Goal: Task Accomplishment & Management: Complete application form

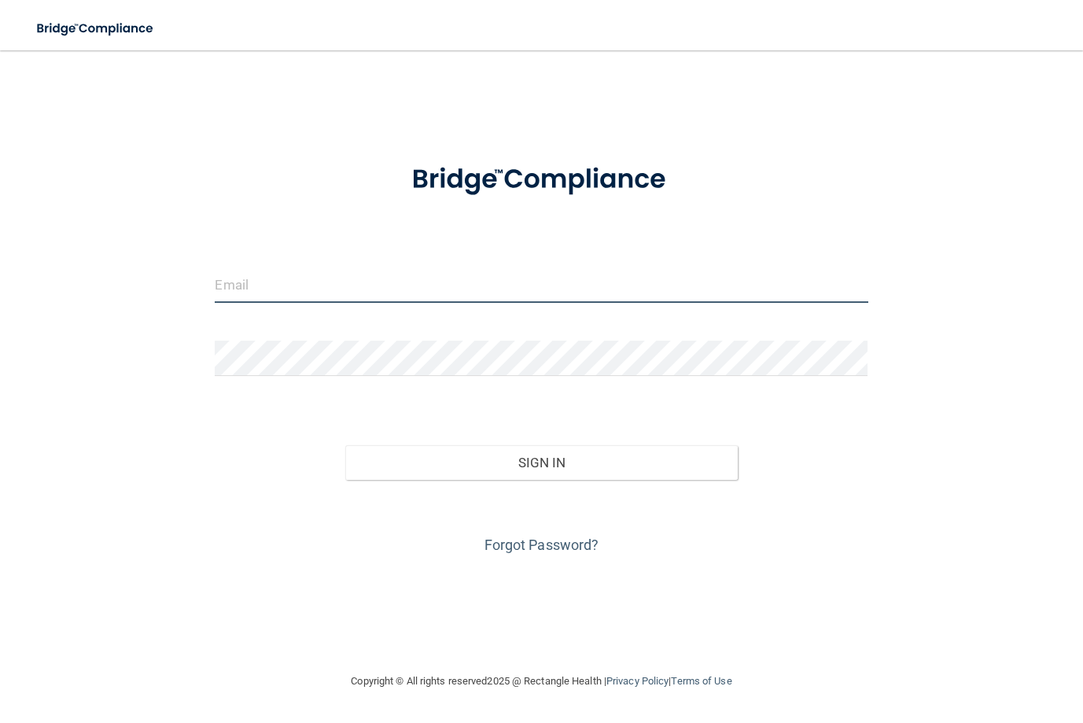
click at [320, 284] on input "email" at bounding box center [541, 284] width 653 height 35
type input "[PERSON_NAME][EMAIL_ADDRESS][DOMAIN_NAME]"
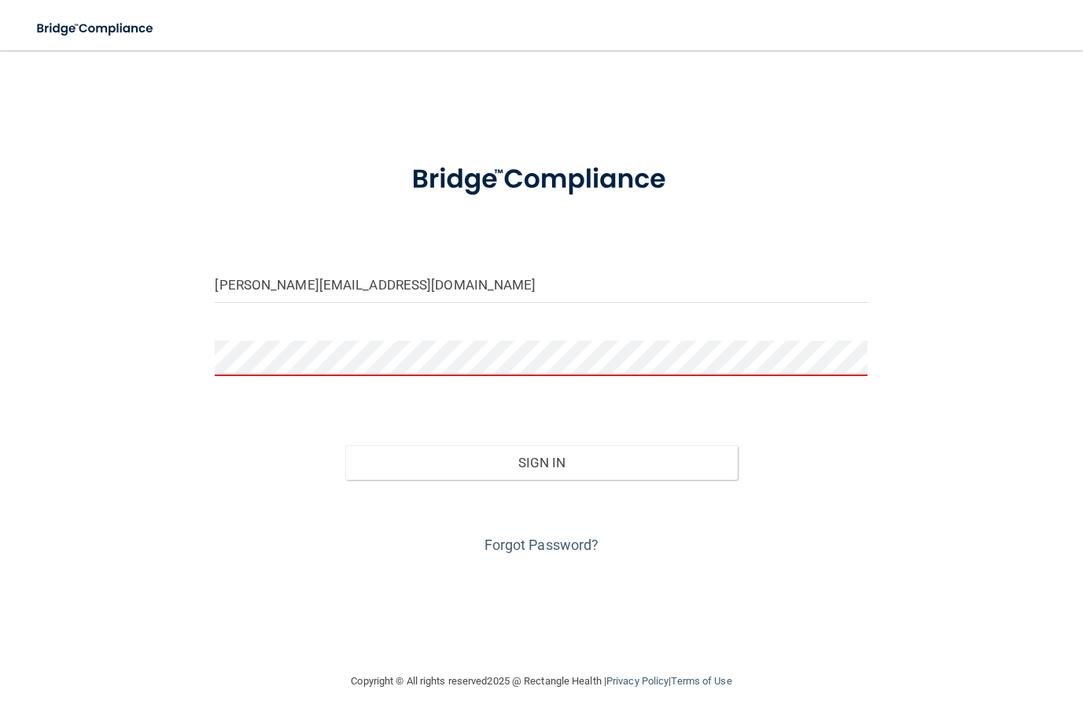
click at [993, 495] on div "[PERSON_NAME][EMAIL_ADDRESS][DOMAIN_NAME] Invalid email/password. You don't hav…" at bounding box center [541, 361] width 1020 height 590
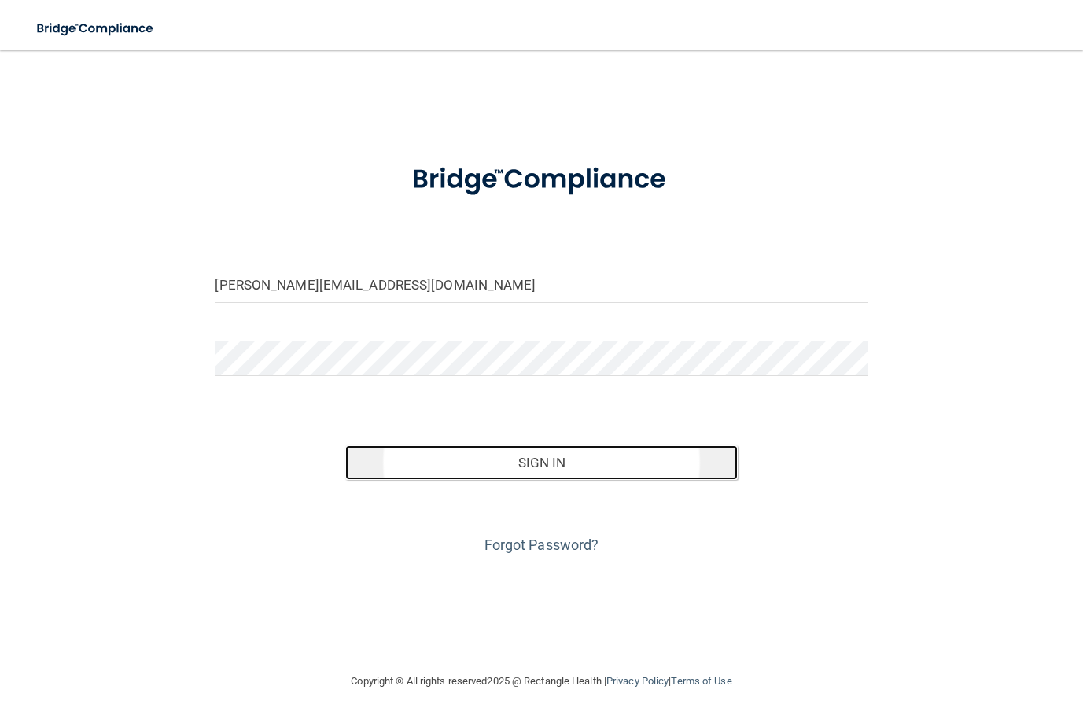
click at [559, 470] on button "Sign In" at bounding box center [541, 462] width 392 height 35
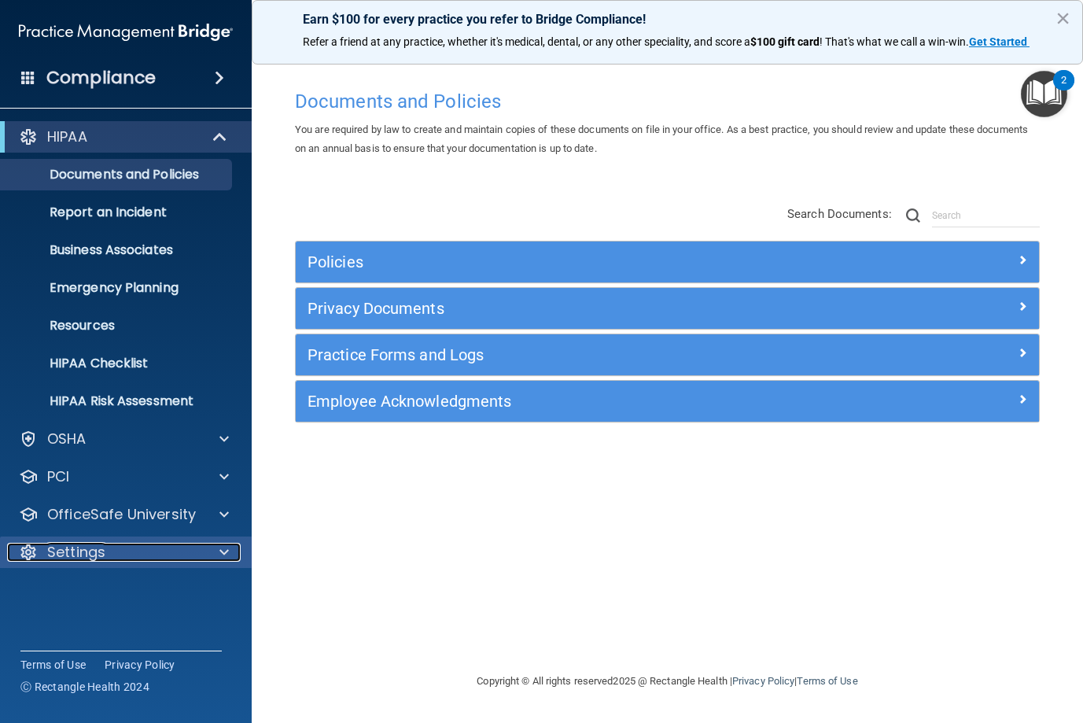
click at [100, 551] on p "Settings" at bounding box center [76, 552] width 58 height 19
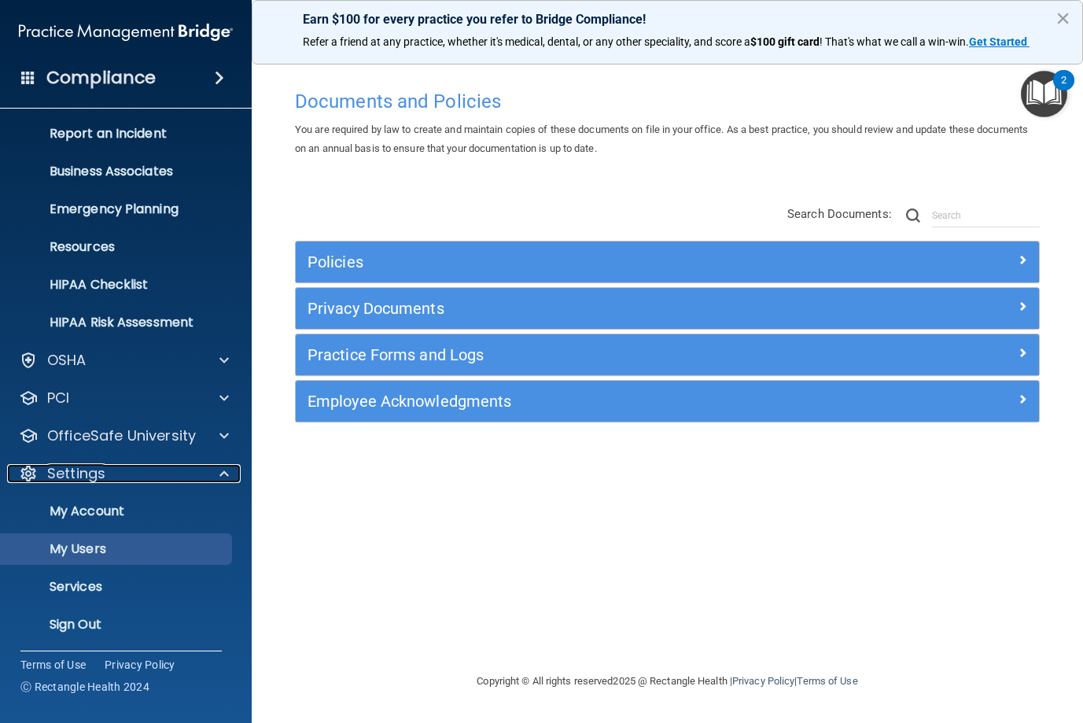
scroll to position [81, 0]
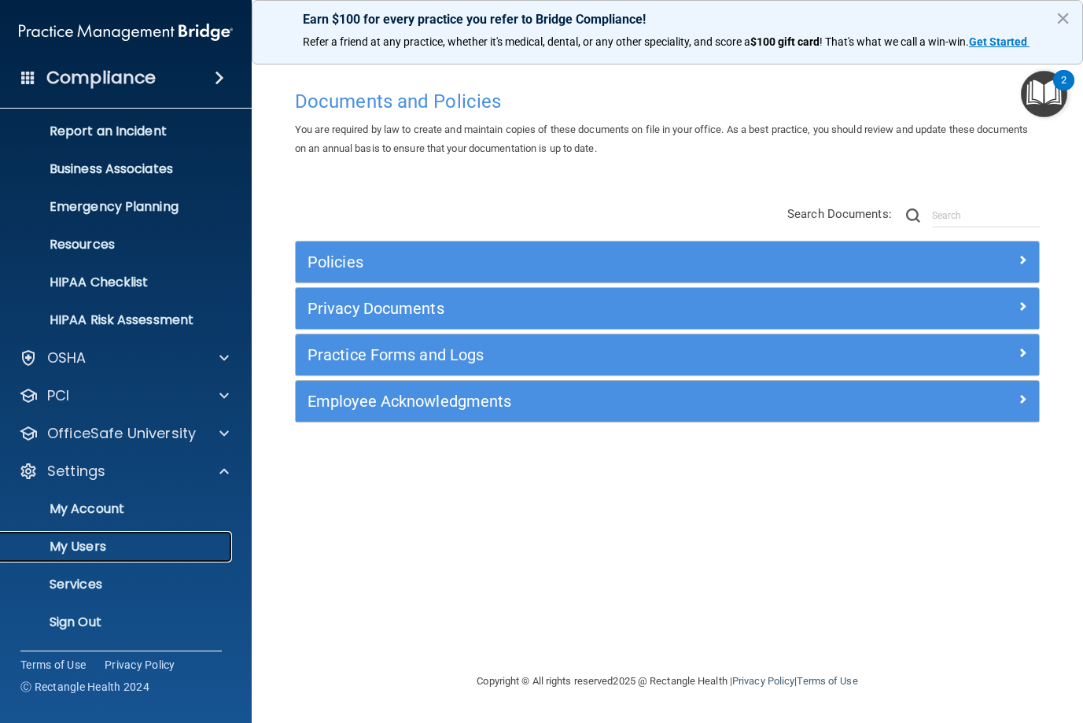
click at [94, 549] on p "My Users" at bounding box center [117, 547] width 215 height 16
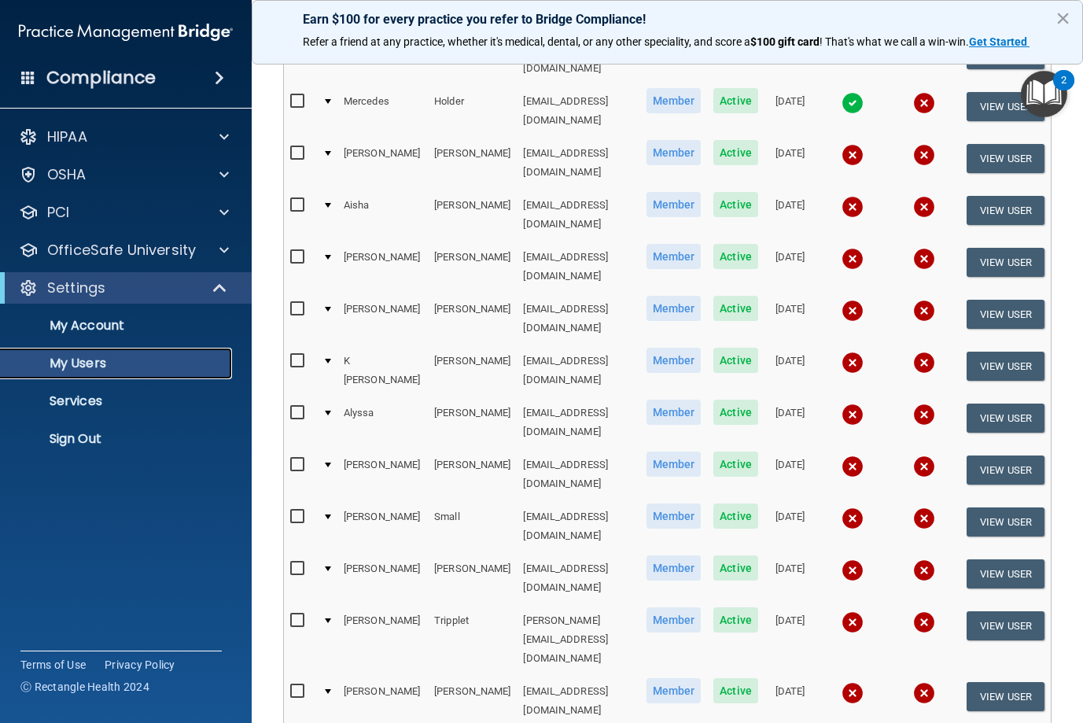
scroll to position [490, 0]
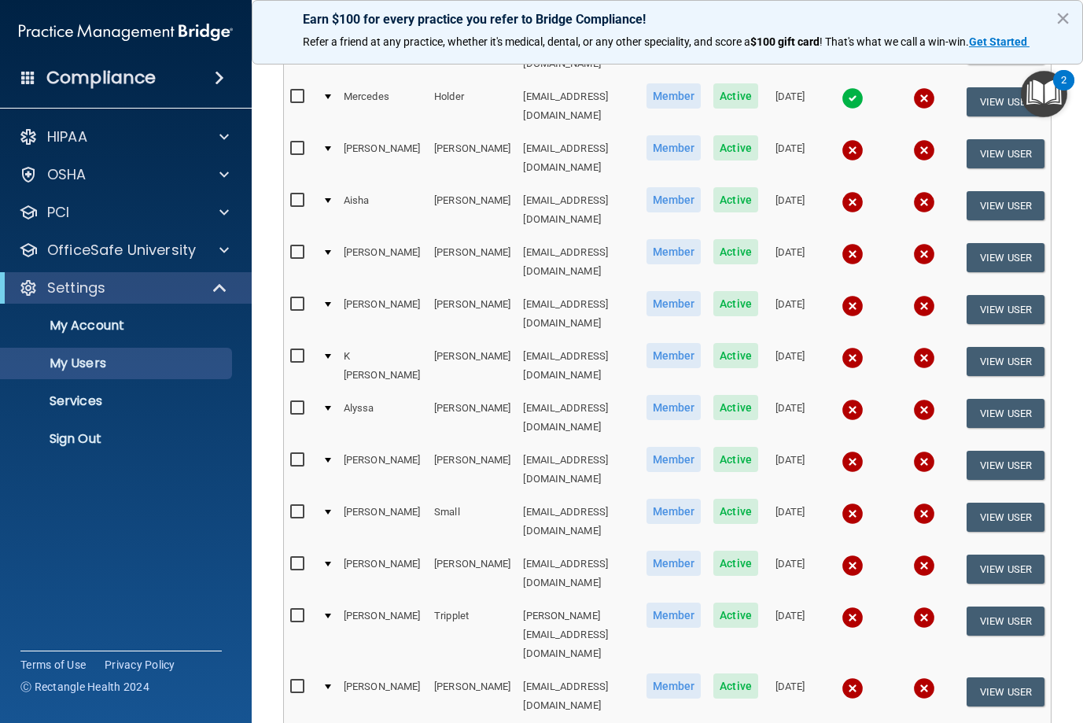
select select "30"
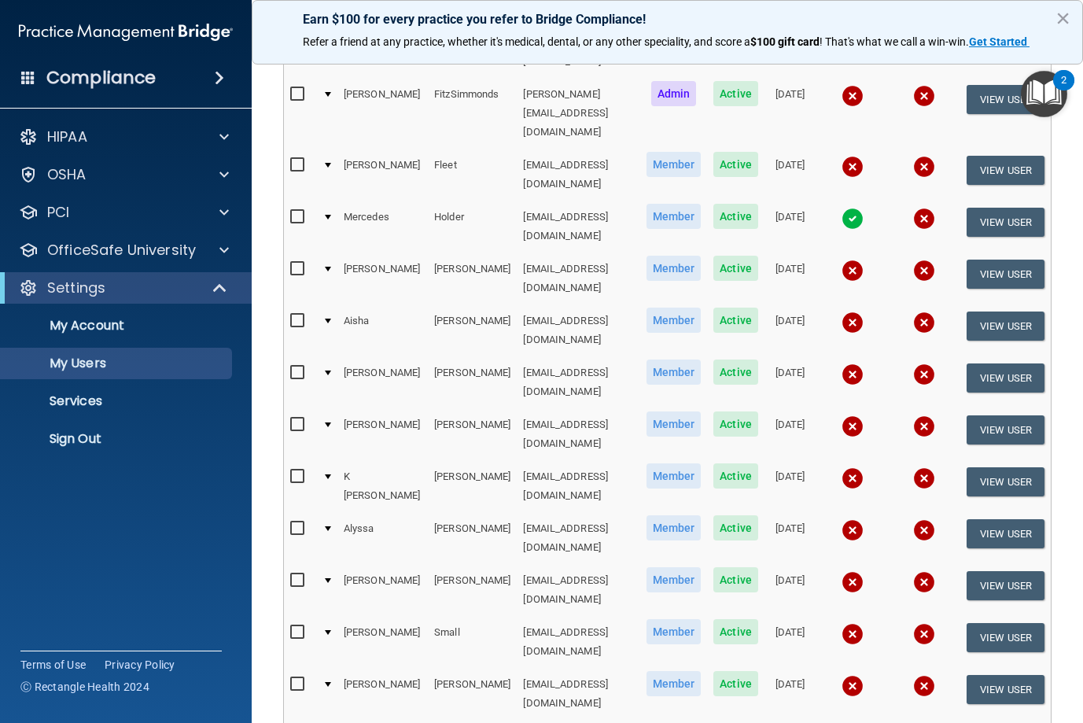
scroll to position [333, 0]
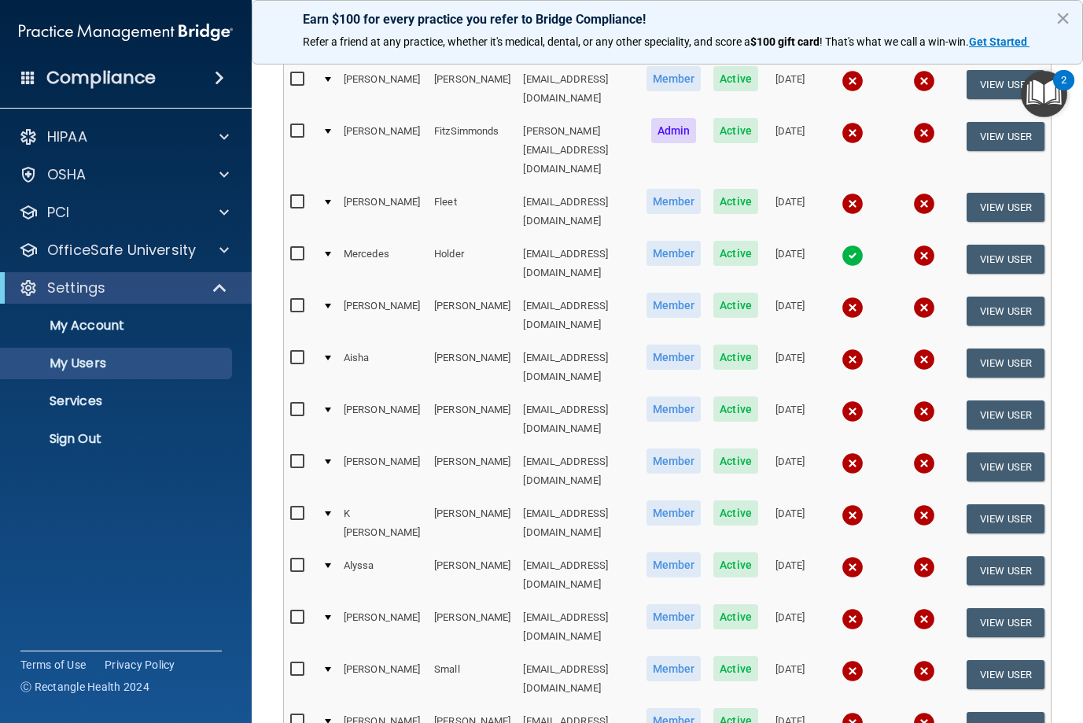
click at [290, 404] on input "checkbox" at bounding box center [299, 410] width 18 height 13
checkbox input "true"
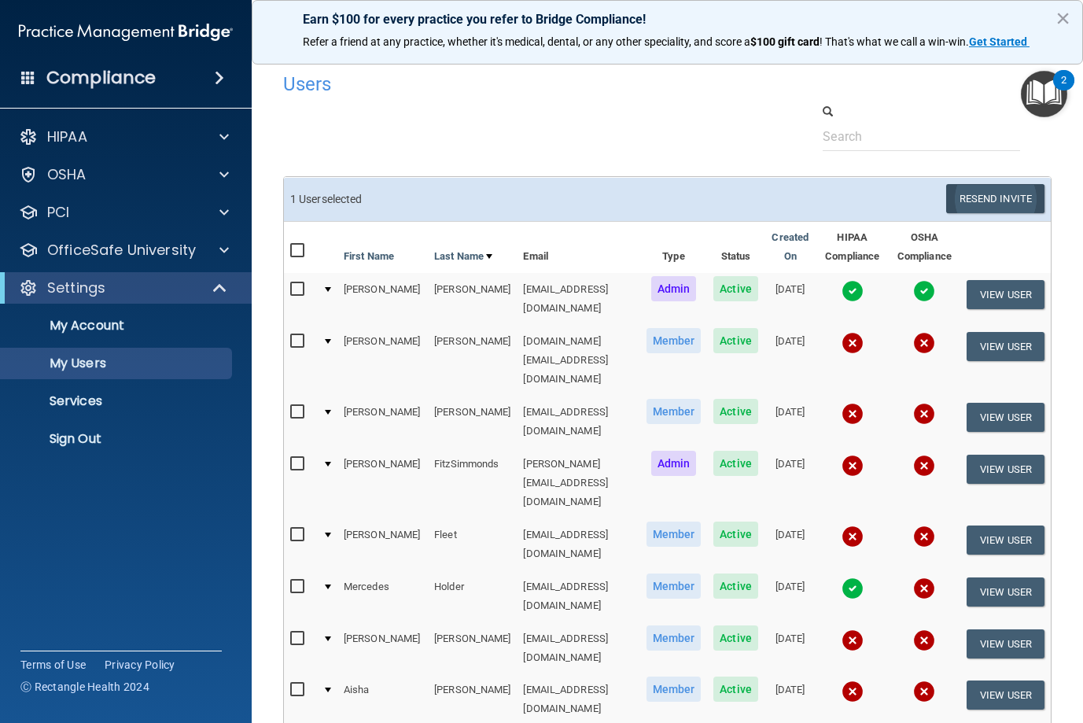
scroll to position [0, 0]
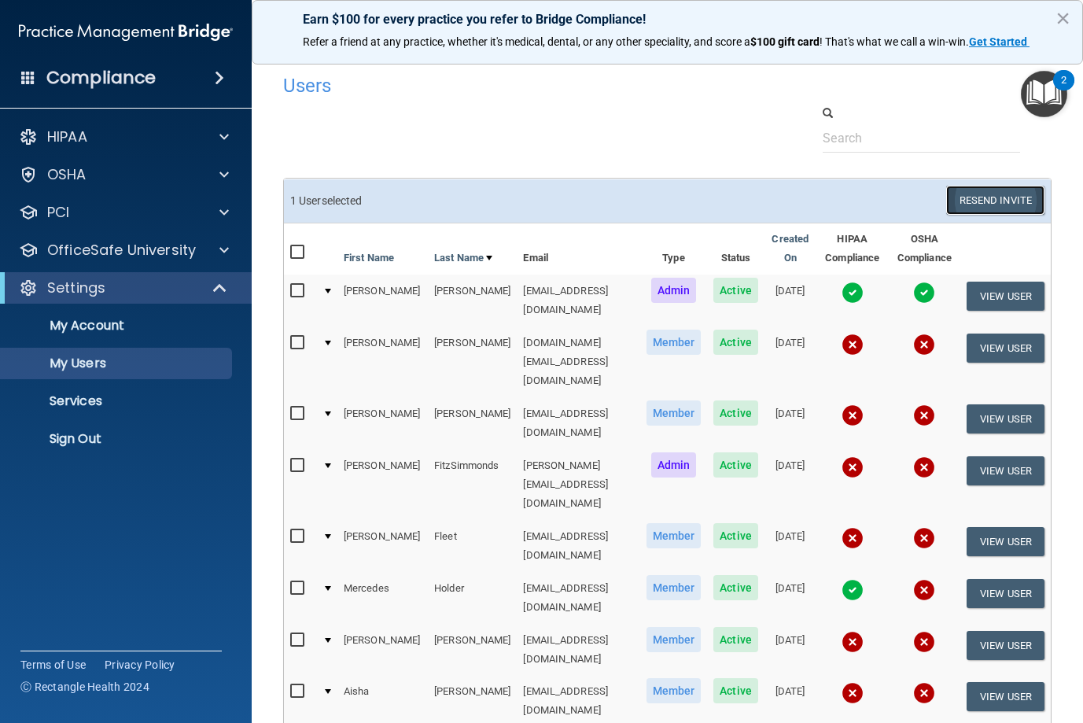
click at [1023, 202] on button "Resend Invite" at bounding box center [995, 200] width 98 height 29
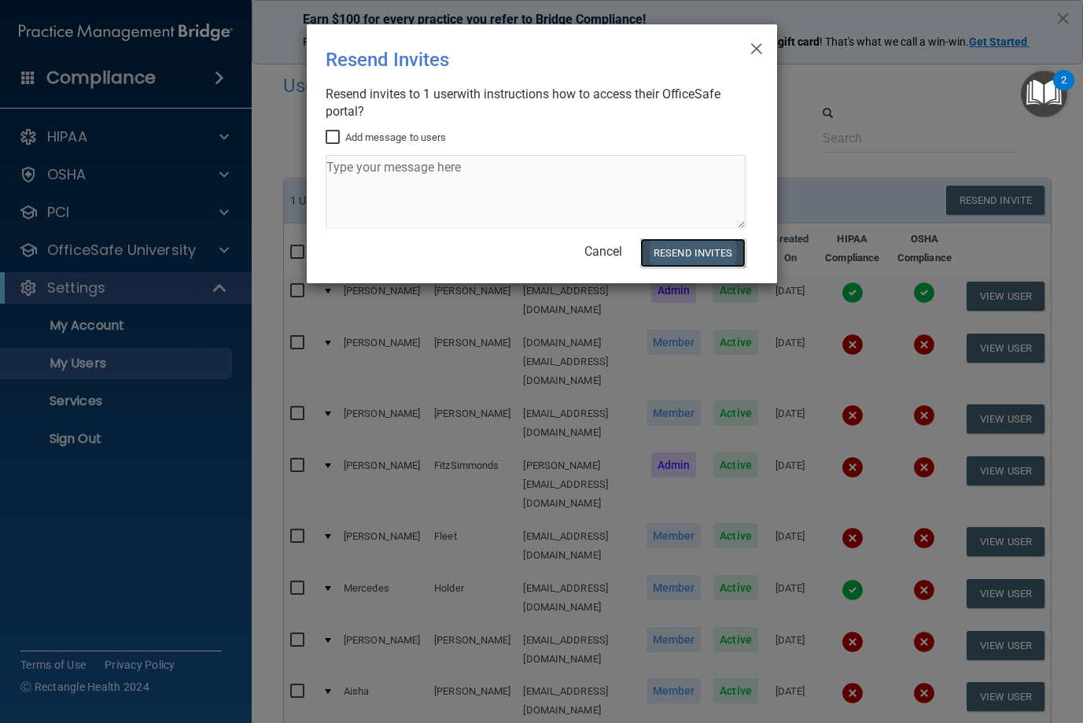
click at [699, 254] on button "Resend Invites" at bounding box center [692, 252] width 105 height 29
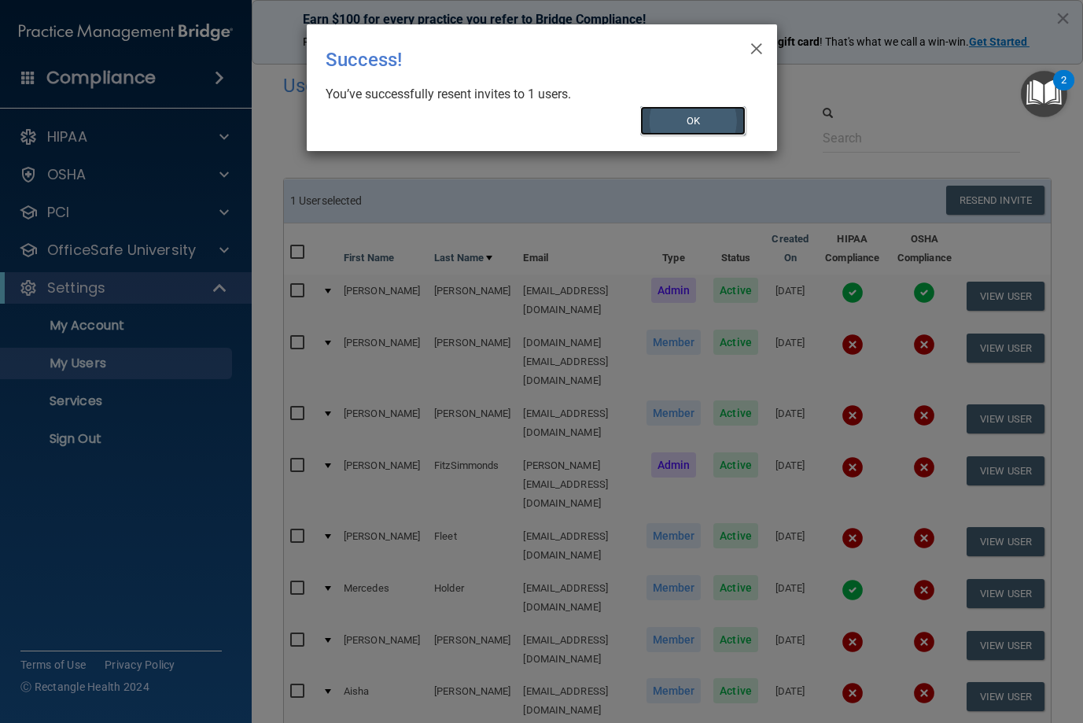
click at [672, 118] on button "OK" at bounding box center [692, 120] width 105 height 29
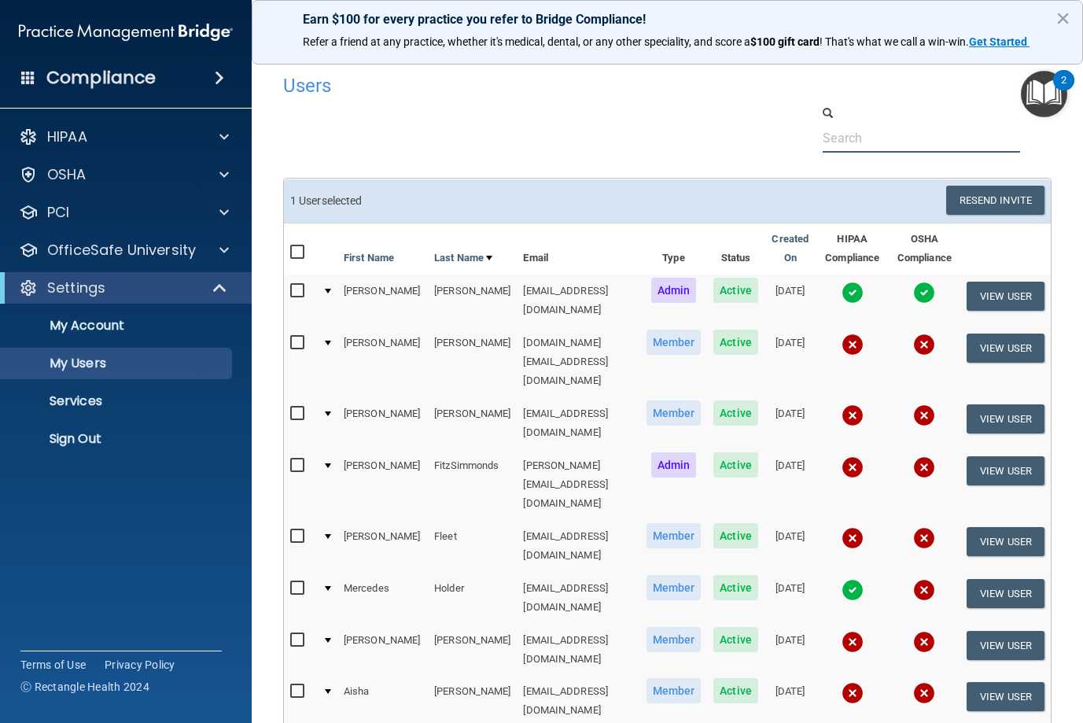
click at [848, 143] on input "text" at bounding box center [921, 138] width 197 height 29
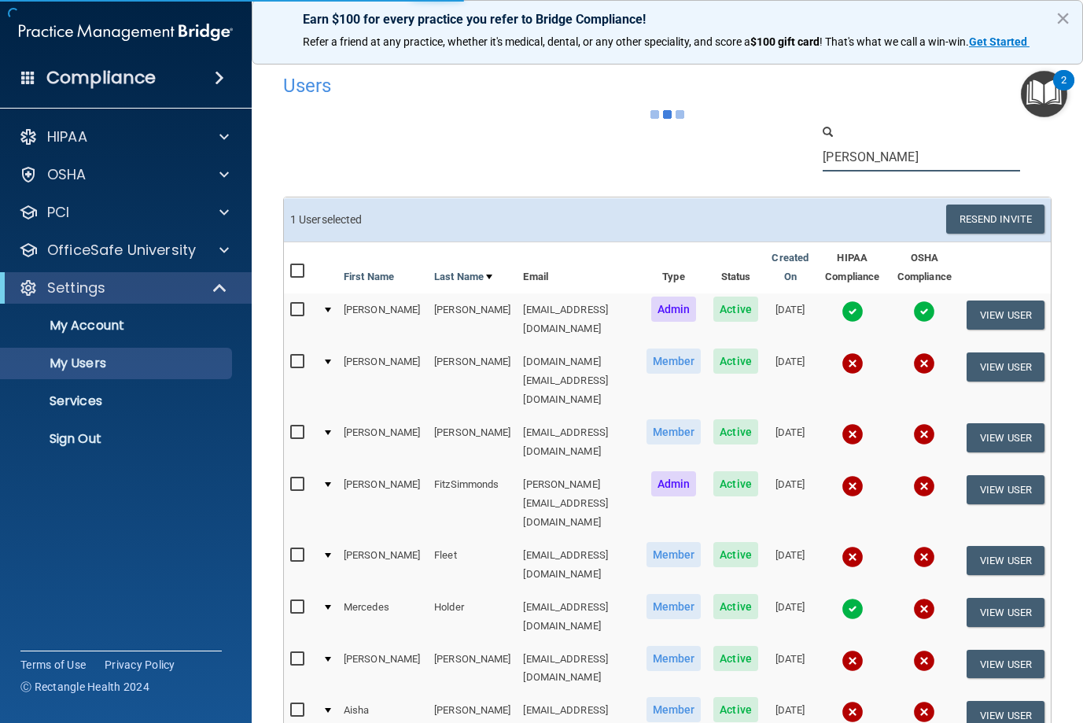
type input "[PERSON_NAME]"
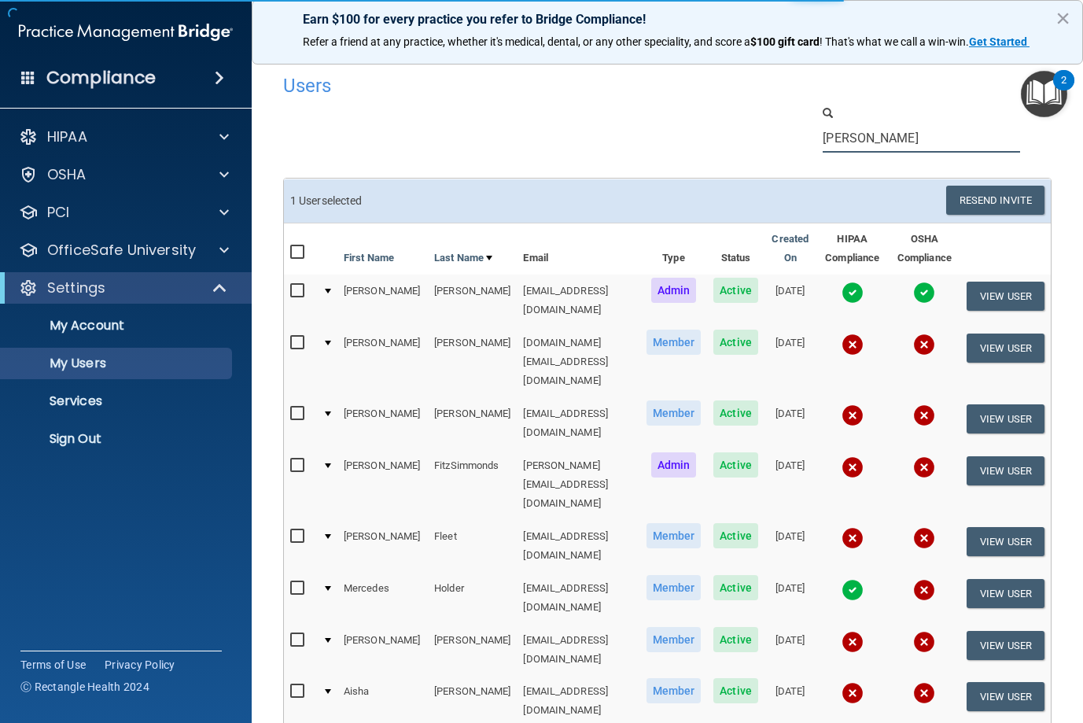
select select "20"
type input "[PERSON_NAME]"
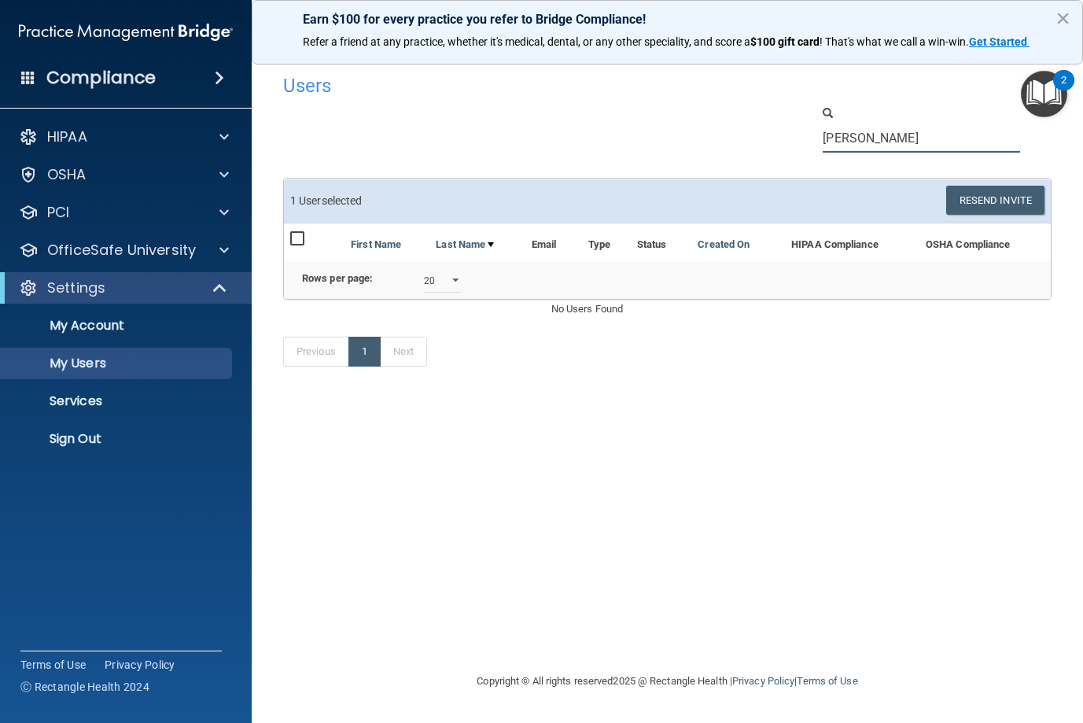
drag, startPoint x: 873, startPoint y: 142, endPoint x: 589, endPoint y: 139, distance: 284.0
click at [591, 139] on div "[PERSON_NAME]" at bounding box center [667, 129] width 792 height 48
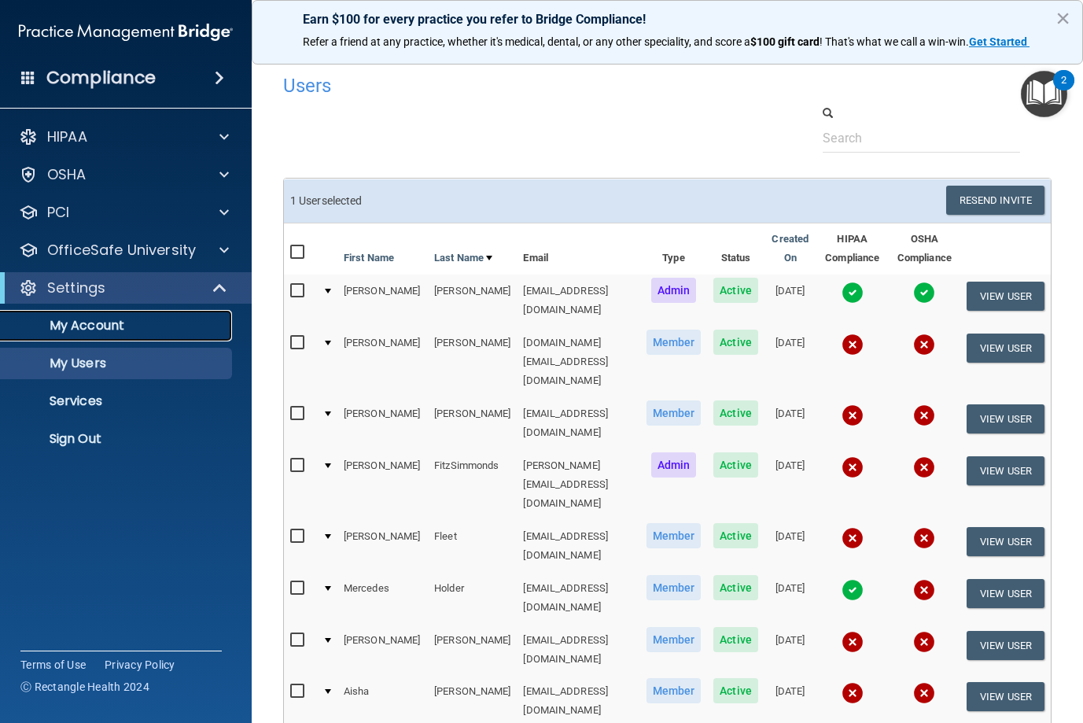
click at [83, 334] on link "My Account" at bounding box center [108, 325] width 248 height 31
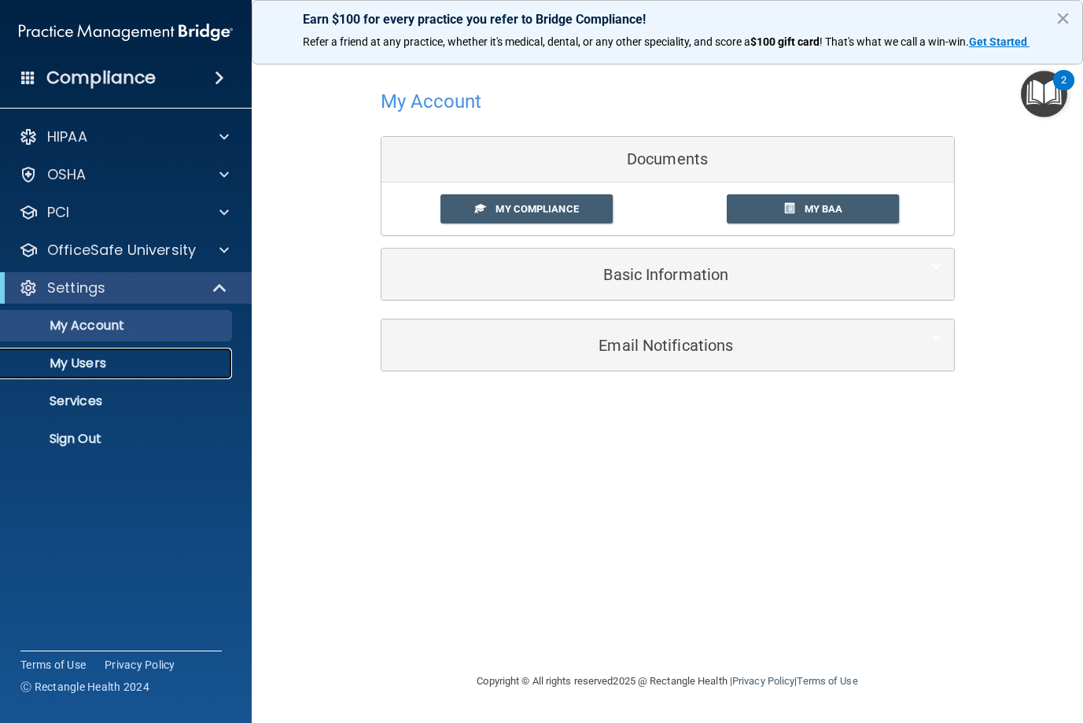
click at [68, 367] on p "My Users" at bounding box center [117, 364] width 215 height 16
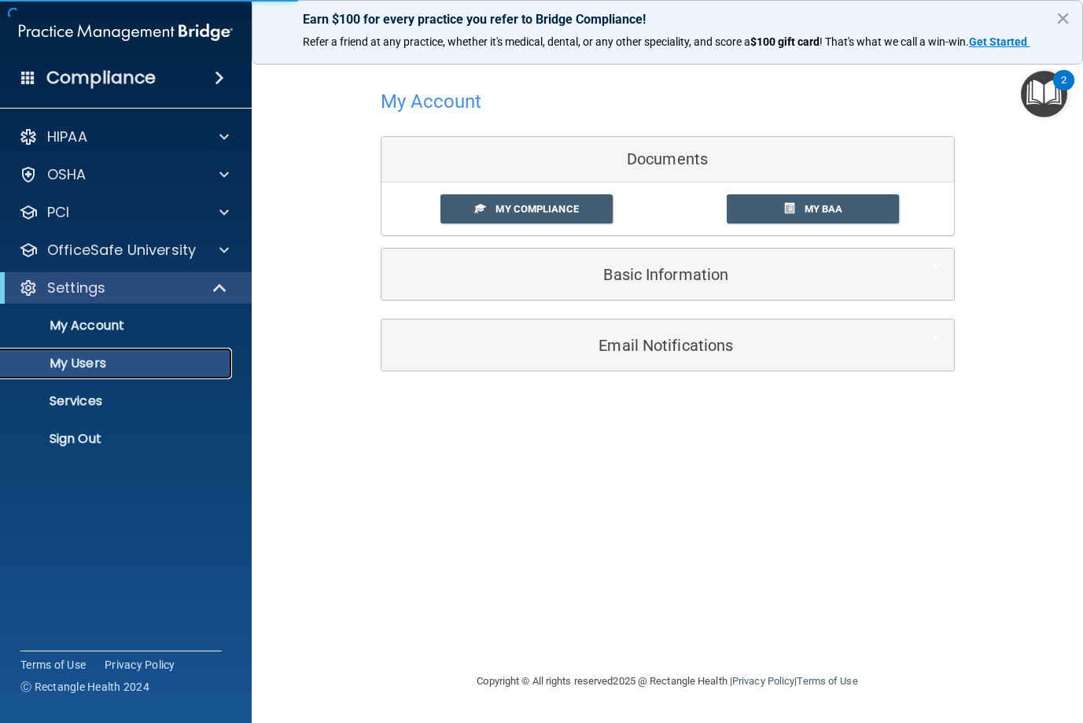
select select "20"
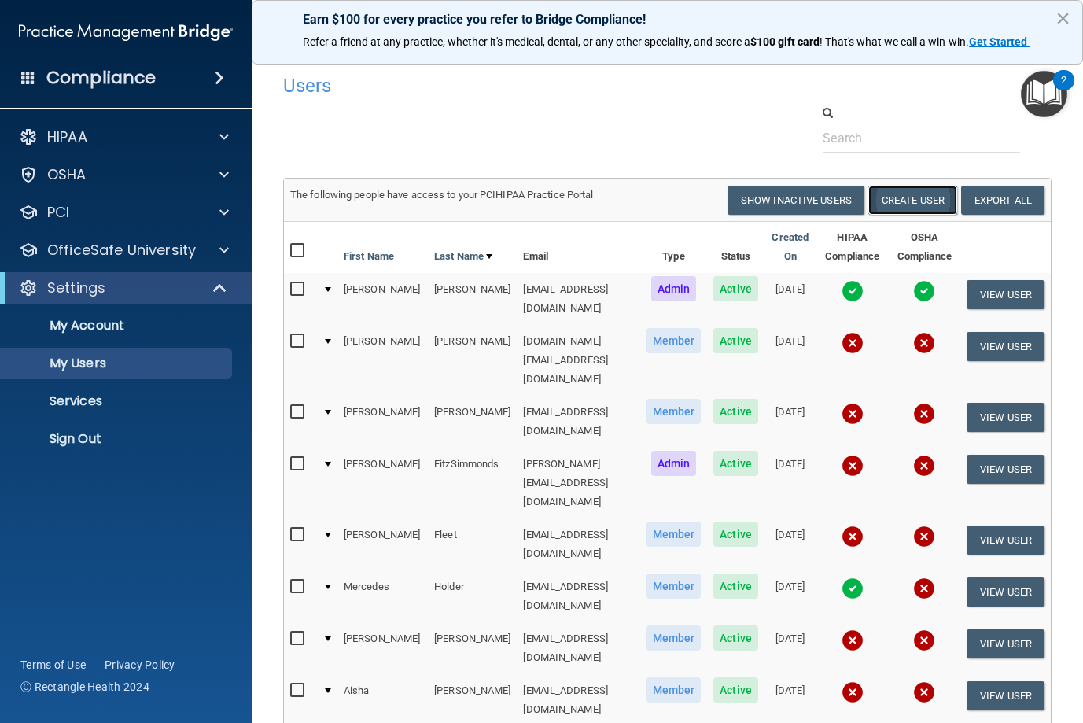
click at [927, 196] on button "Create User" at bounding box center [912, 200] width 89 height 29
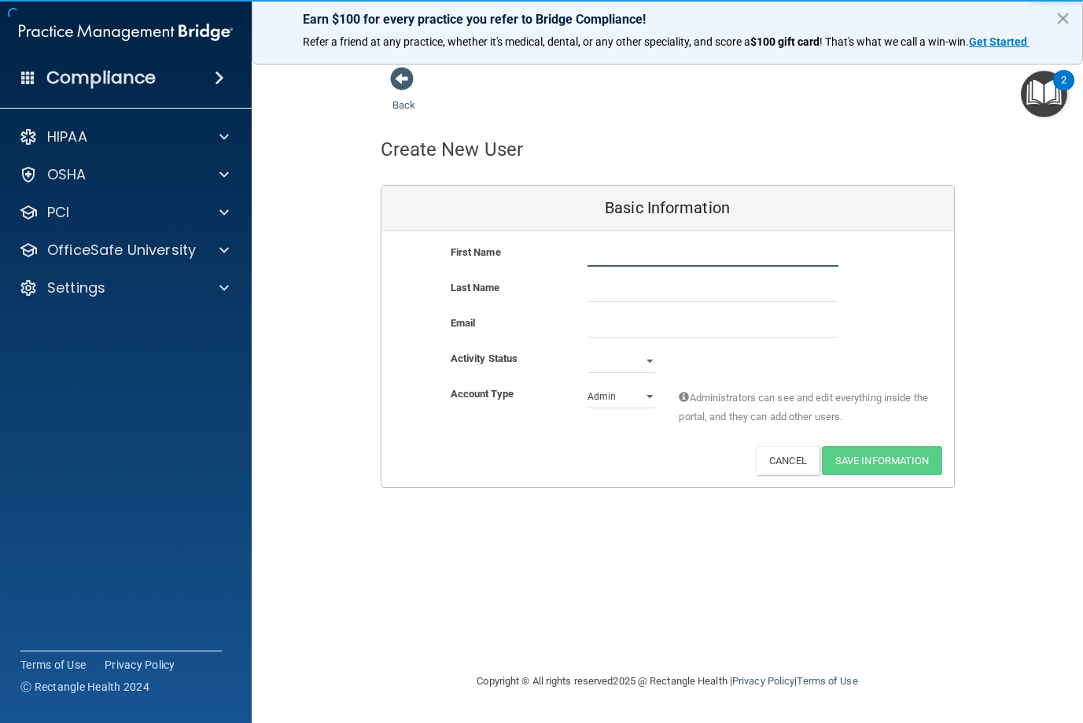
click at [590, 256] on input "text" at bounding box center [713, 255] width 251 height 24
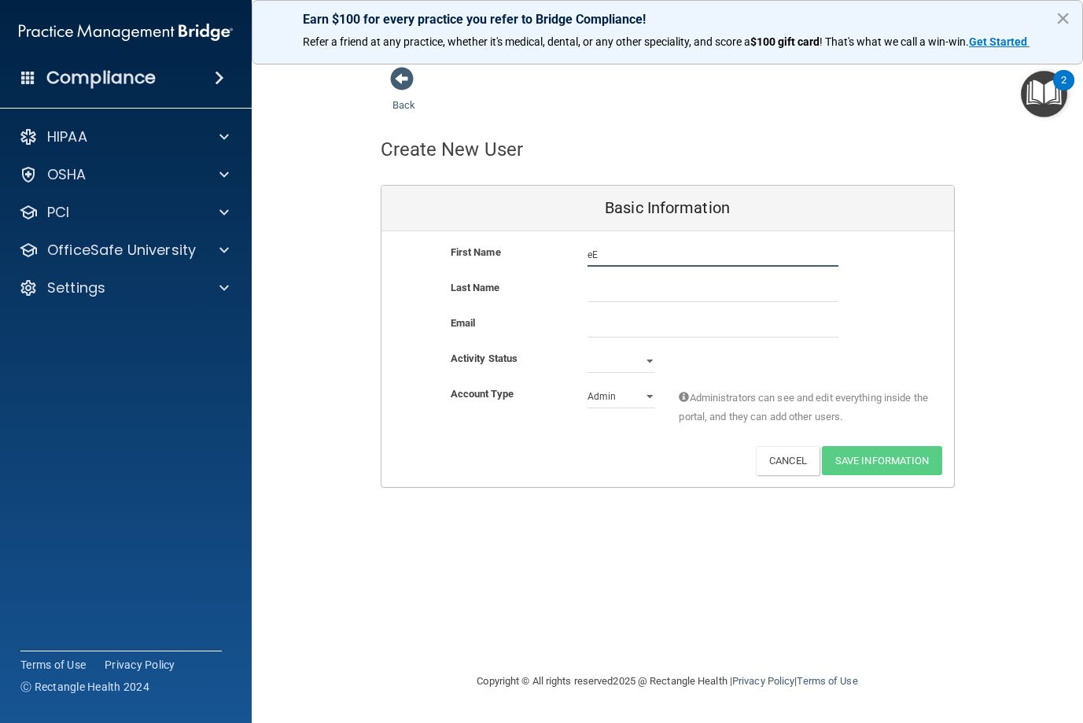
type input "e"
type input "[PERSON_NAME]"
click at [986, 617] on div "Back Create New User Basic Information First Name [PERSON_NAME] Ka [PERSON_NAME…" at bounding box center [667, 361] width 769 height 590
click at [977, 602] on div "Back Create New User Basic Information First Name [PERSON_NAME] Ka [PERSON_NAME…" at bounding box center [667, 361] width 769 height 590
click at [638, 293] on input "Ka" at bounding box center [713, 290] width 251 height 24
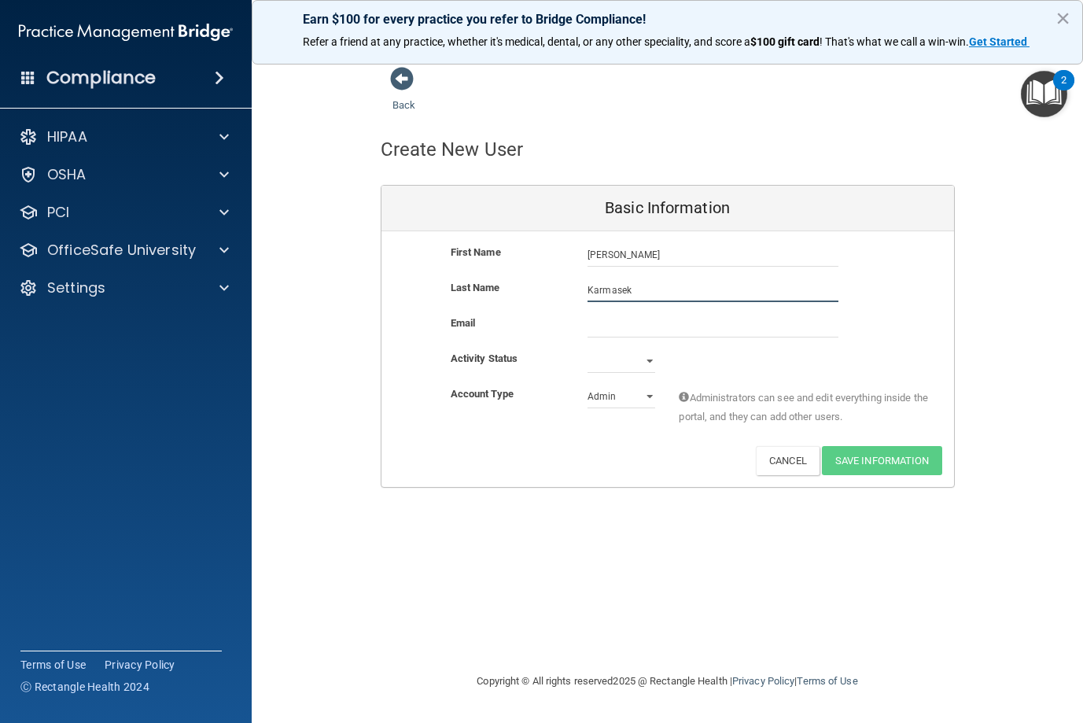
type input "Karmasek"
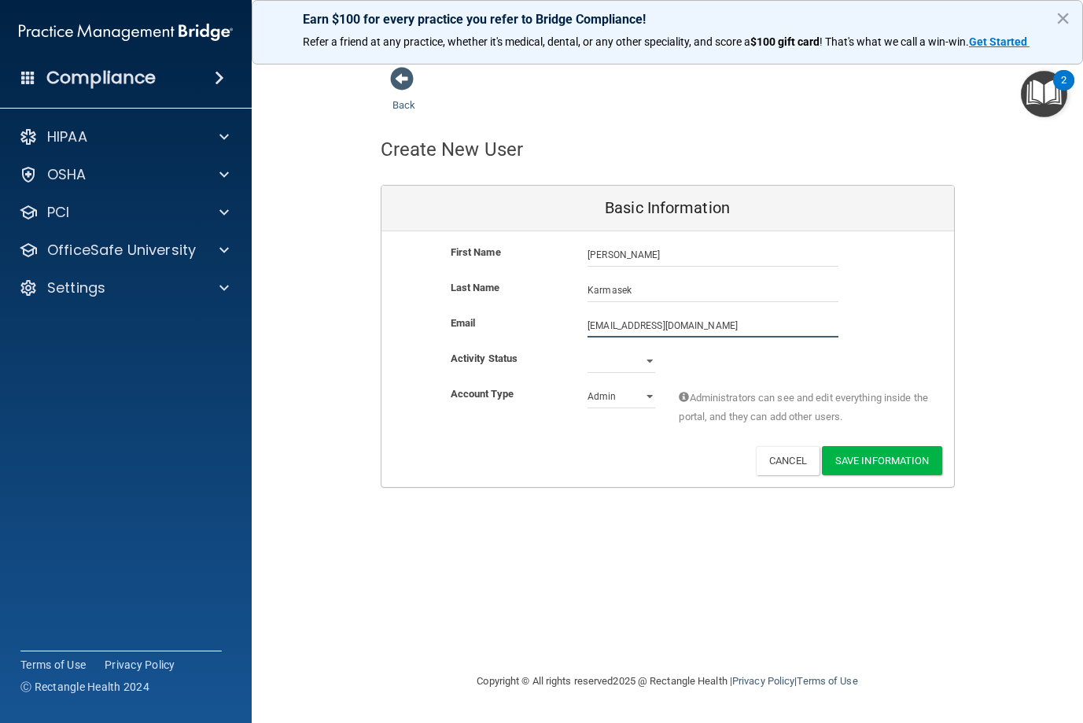
drag, startPoint x: 708, startPoint y: 328, endPoint x: 572, endPoint y: 337, distance: 136.4
click at [572, 337] on div "Email [EMAIL_ADDRESS][DOMAIN_NAME] [EMAIL_ADDRESS][DOMAIN_NAME]" at bounding box center [668, 326] width 573 height 24
type input "[EMAIL_ADDRESS][DOMAIN_NAME]"
click at [916, 562] on div "Back Create New User Basic Information First Name [PERSON_NAME] [PERSON_NAME] L…" at bounding box center [667, 361] width 769 height 590
click at [654, 363] on select "Active Inactive" at bounding box center [622, 361] width 68 height 24
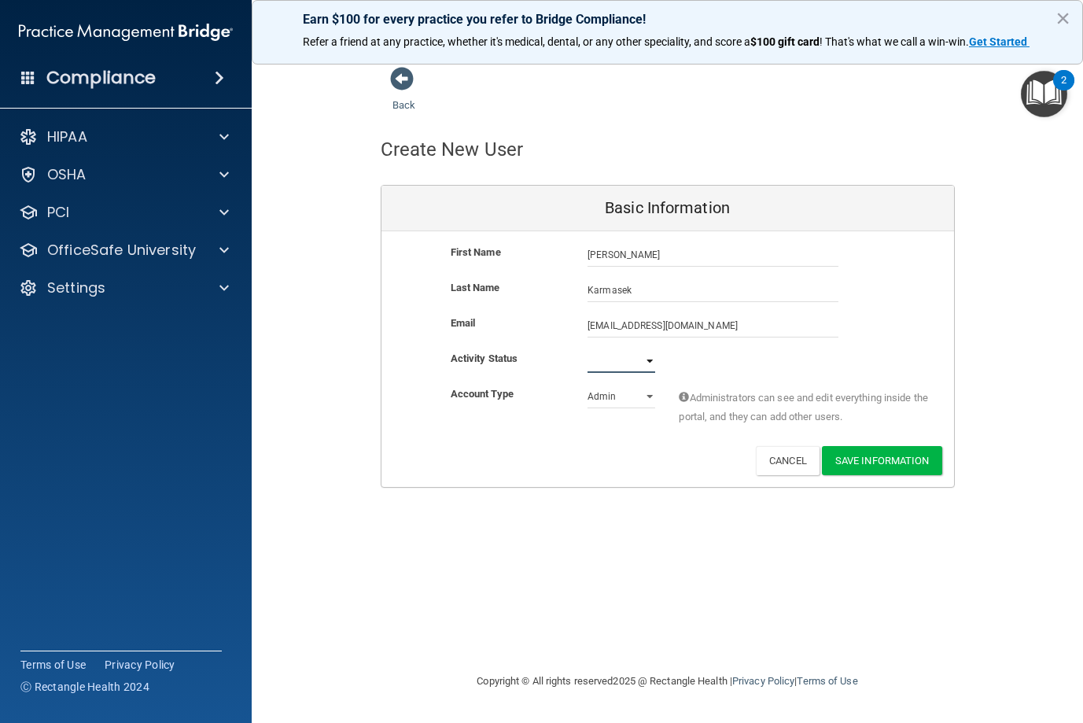
select select "active"
click at [588, 349] on select "Active Inactive" at bounding box center [622, 361] width 68 height 24
click at [643, 398] on select "Admin Member" at bounding box center [622, 397] width 68 height 24
select select "practice_member"
click at [588, 385] on select "Admin Member" at bounding box center [622, 397] width 68 height 24
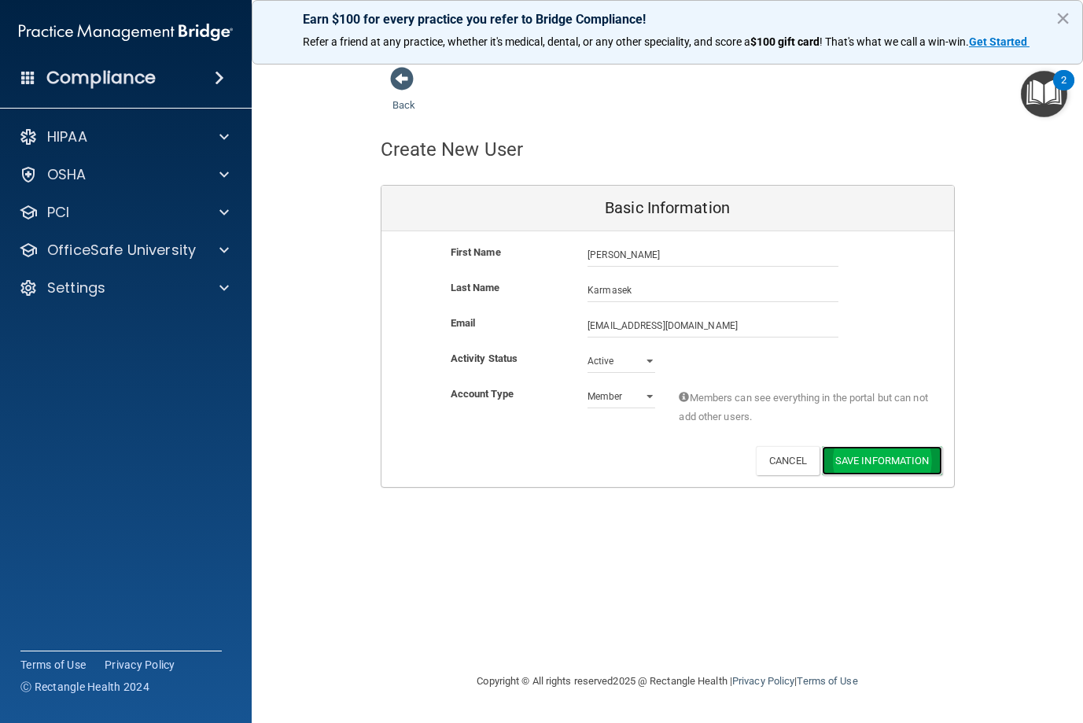
click at [903, 463] on button "Save Information" at bounding box center [882, 460] width 120 height 29
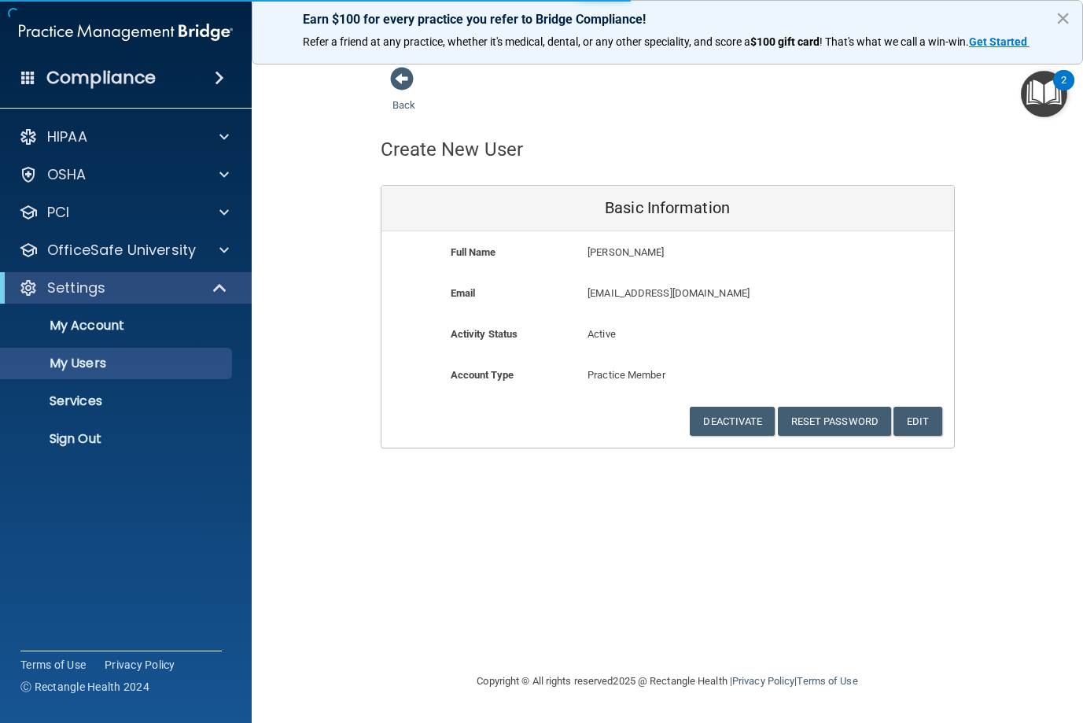
select select "20"
